Goal: Navigation & Orientation: Find specific page/section

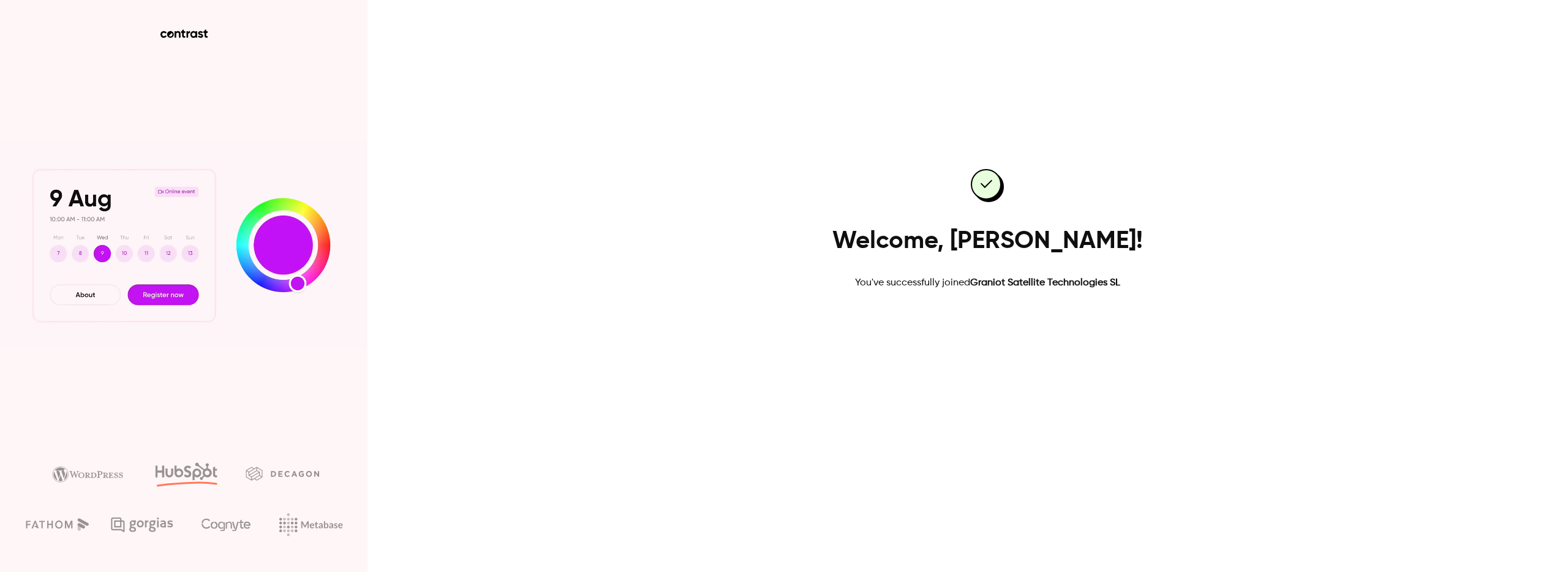
click at [978, 337] on link "Go to dashboard" at bounding box center [987, 330] width 104 height 30
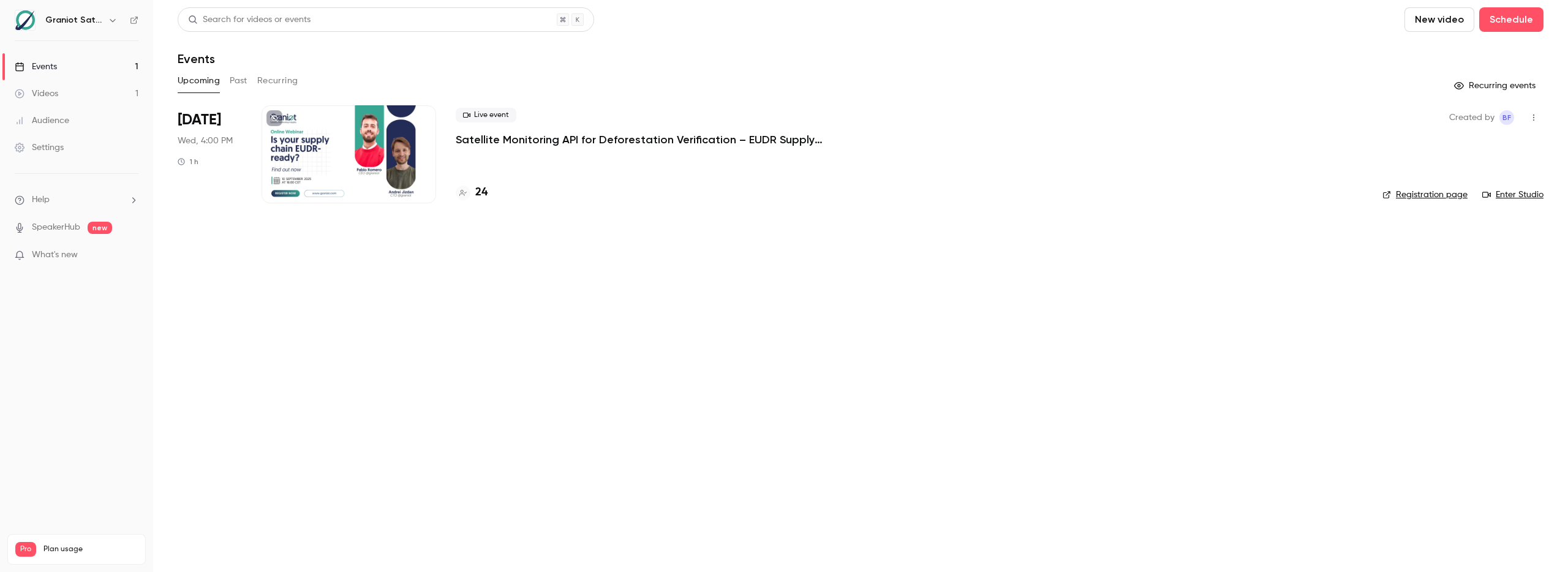
click at [388, 162] on div at bounding box center [349, 154] width 175 height 98
click at [1519, 189] on link "Enter Studio" at bounding box center [1513, 194] width 61 height 12
